Goal: Find specific page/section: Find specific page/section

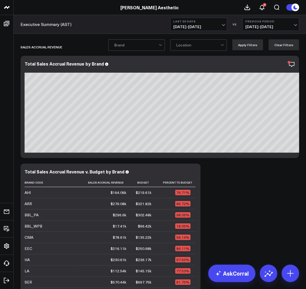
click at [202, 27] on span "08/10/25 - 09/08/25" at bounding box center [198, 27] width 51 height 4
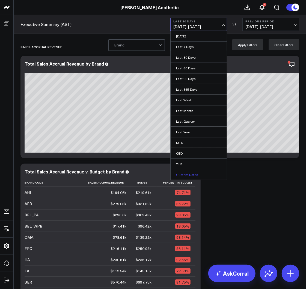
click at [196, 172] on link "Custom Dates" at bounding box center [199, 174] width 56 height 10
select select "8"
select select "2025"
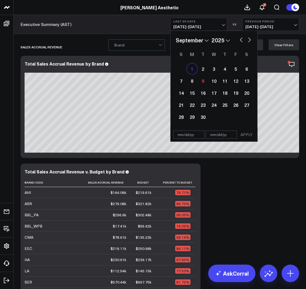
click at [193, 68] on div "1" at bounding box center [192, 68] width 11 height 11
type input "09/01/25"
select select "8"
select select "2025"
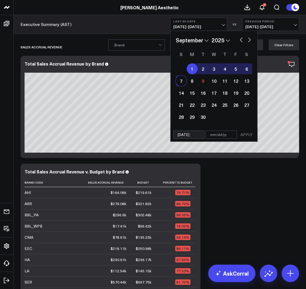
click at [181, 83] on div "7" at bounding box center [181, 80] width 11 height 11
type input "09/07/25"
select select "8"
select select "2025"
click at [246, 132] on button "APPLY" at bounding box center [246, 135] width 16 height 8
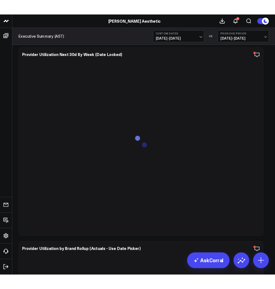
scroll to position [2747, 0]
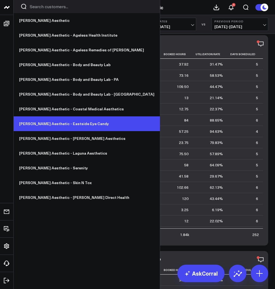
click at [51, 125] on link "[PERSON_NAME] Aesthetic - Eastside Eye Candy" at bounding box center [87, 123] width 146 height 15
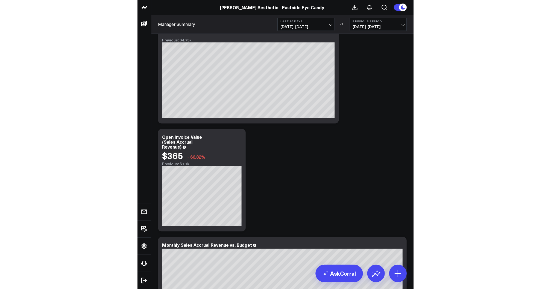
scroll to position [67, 0]
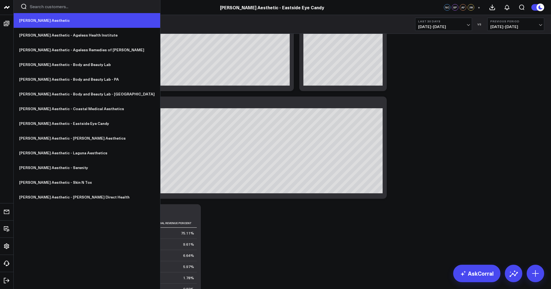
click at [31, 20] on link "[PERSON_NAME] Aesthetic" at bounding box center [87, 20] width 146 height 15
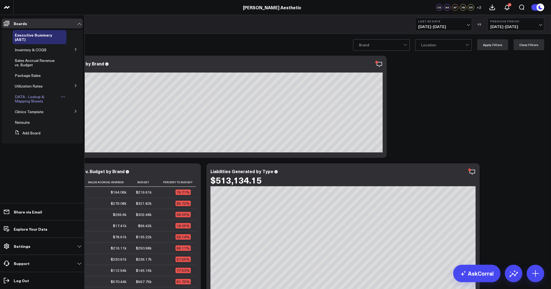
click at [32, 97] on span "DATA - Lookup & Mapping Sheets" at bounding box center [29, 99] width 29 height 10
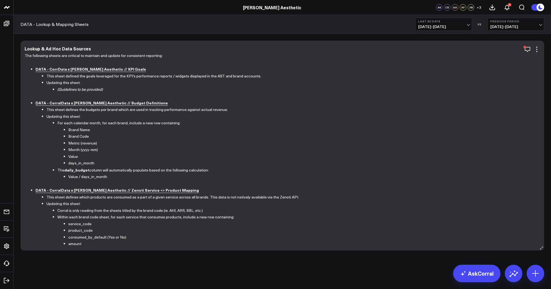
click at [73, 104] on b "DATA - CorralData x [PERSON_NAME] Aesthetic // Budget Definitions" at bounding box center [102, 102] width 132 height 5
